Goal: Task Accomplishment & Management: Manage account settings

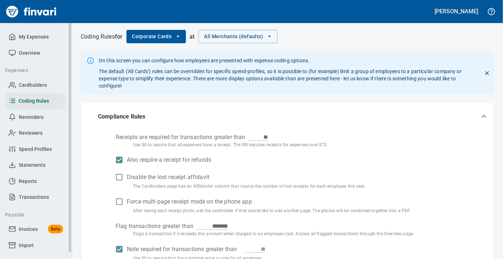
scroll to position [143, 0]
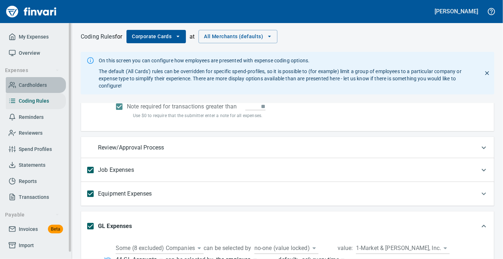
click at [31, 87] on span "Cardholders" at bounding box center [33, 85] width 28 height 9
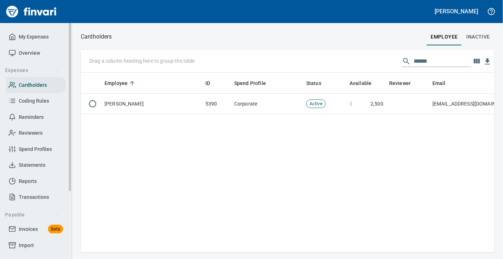
scroll to position [170, 409]
click at [31, 40] on span "My Expenses" at bounding box center [34, 36] width 30 height 9
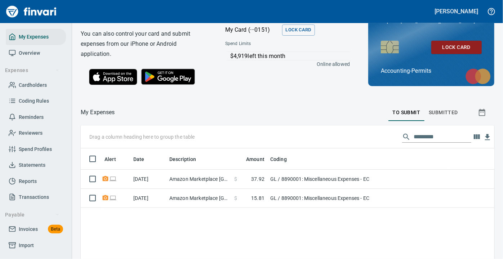
scroll to position [32, 0]
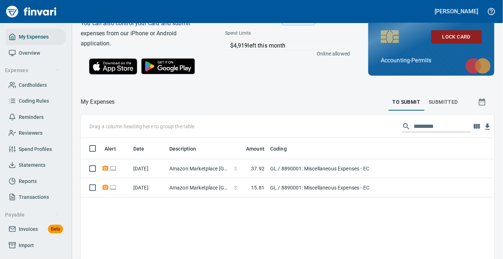
click at [305, 187] on td "GL / 8890001: Miscellaneous Expenses - EC" at bounding box center [357, 187] width 180 height 19
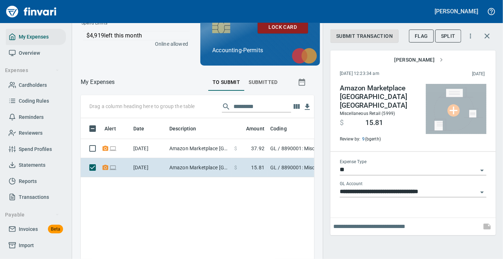
scroll to position [170, 223]
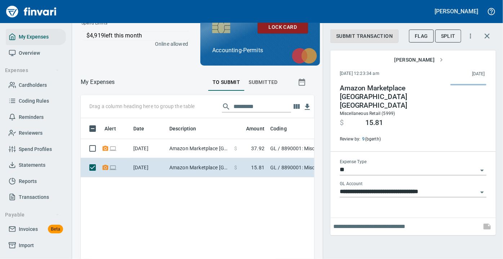
click at [426, 221] on input "text" at bounding box center [405, 227] width 145 height 12
type input "**********"
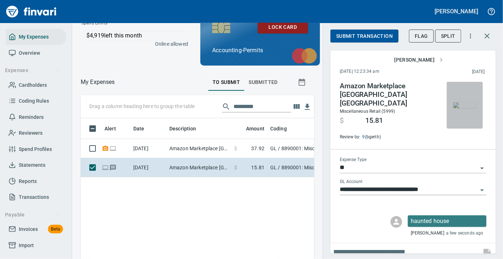
click at [457, 107] on img "button" at bounding box center [464, 105] width 23 height 6
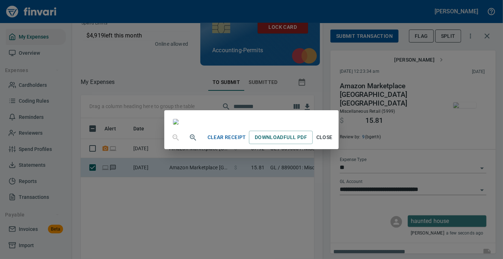
click at [333, 142] on span "Close" at bounding box center [324, 137] width 17 height 9
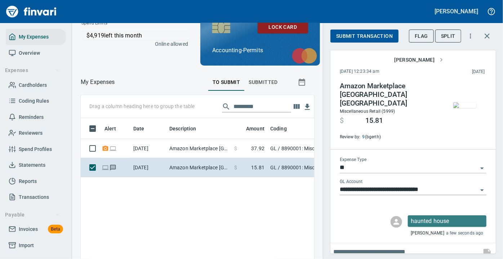
click at [353, 35] on span "Submit Transaction" at bounding box center [364, 36] width 57 height 9
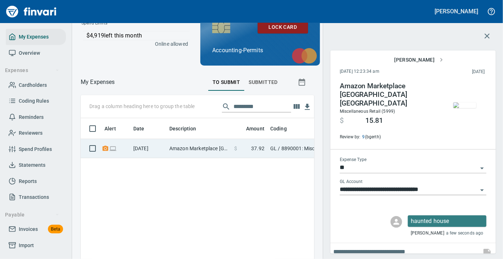
click at [185, 149] on td "Amazon Marketplace [GEOGRAPHIC_DATA] [GEOGRAPHIC_DATA]" at bounding box center [198, 148] width 65 height 19
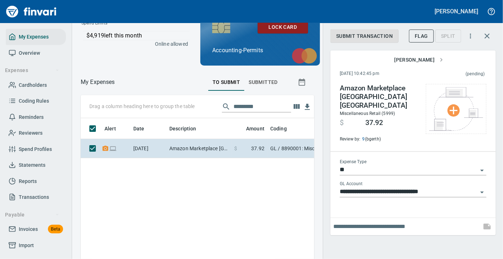
click at [363, 221] on input "text" at bounding box center [405, 227] width 145 height 12
type input "**********"
